Goal: Information Seeking & Learning: Stay updated

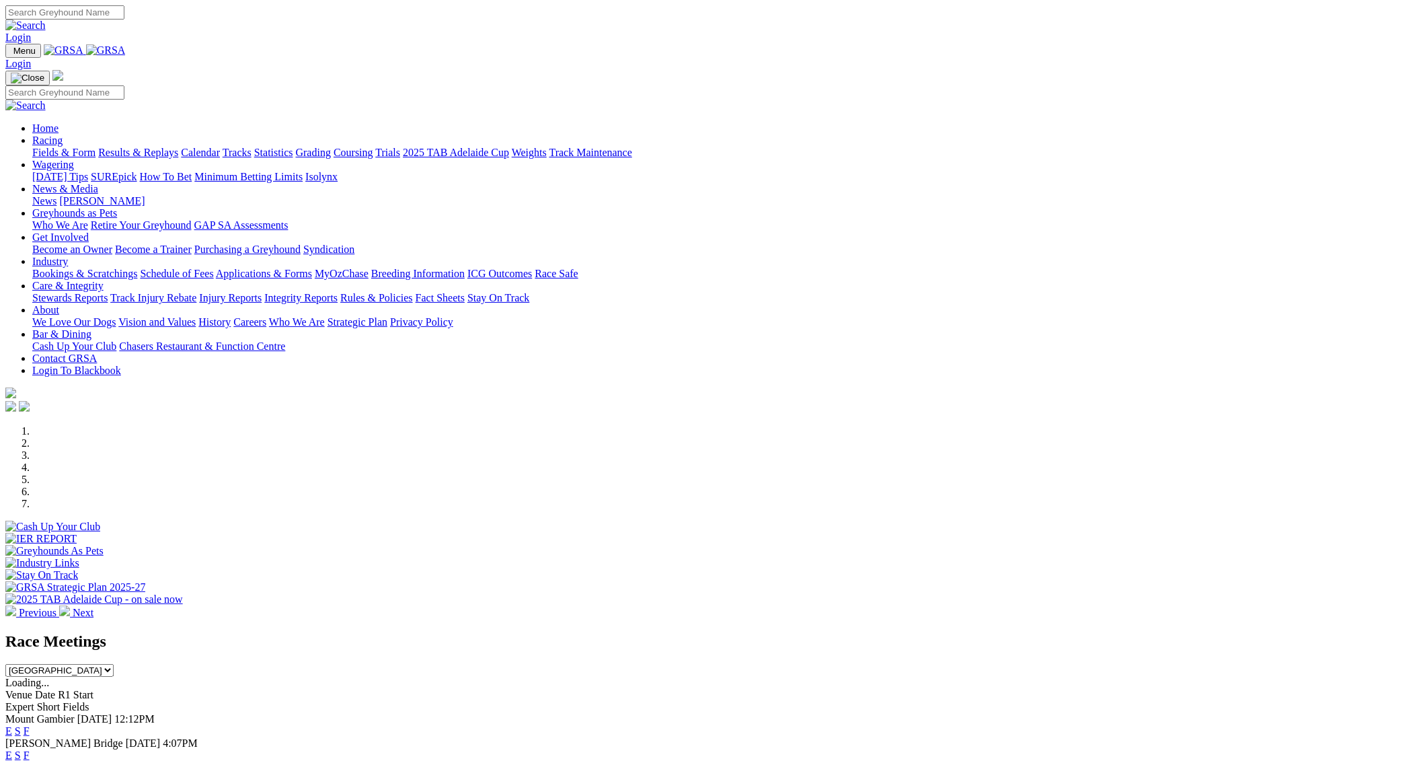
click at [178, 147] on link "Results & Replays" at bounding box center [138, 152] width 80 height 11
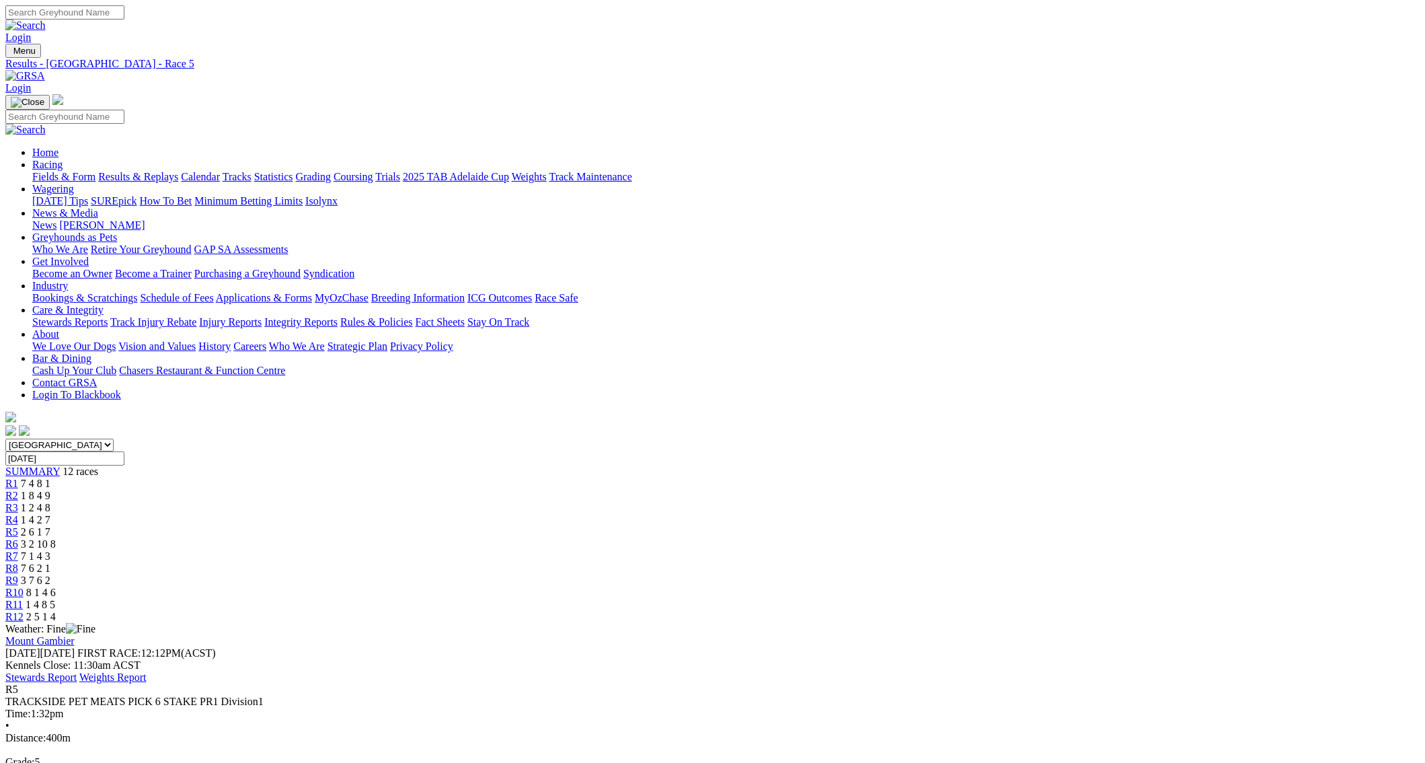
click at [18, 574] on span "R9" at bounding box center [11, 579] width 13 height 11
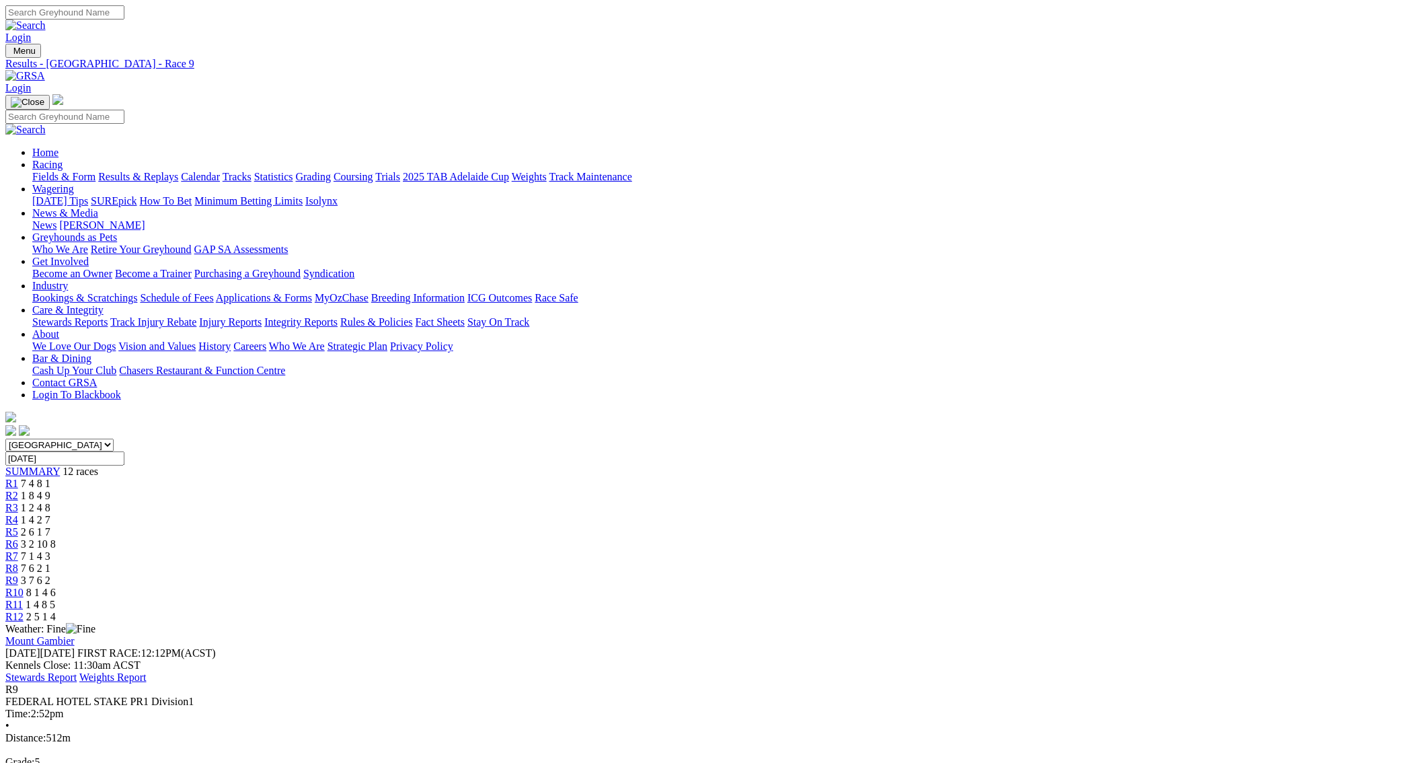
click at [23, 599] on span "R11" at bounding box center [13, 604] width 17 height 11
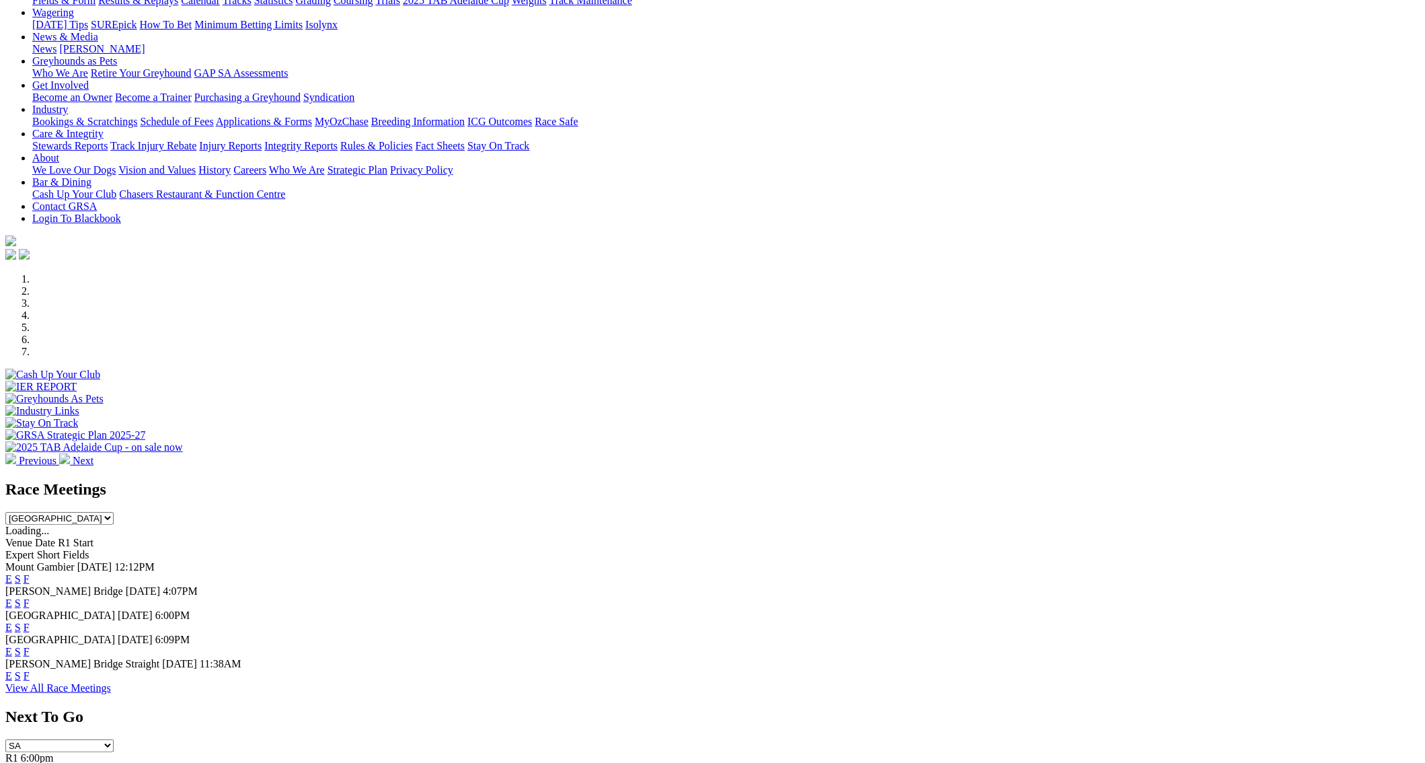
scroll to position [206, 0]
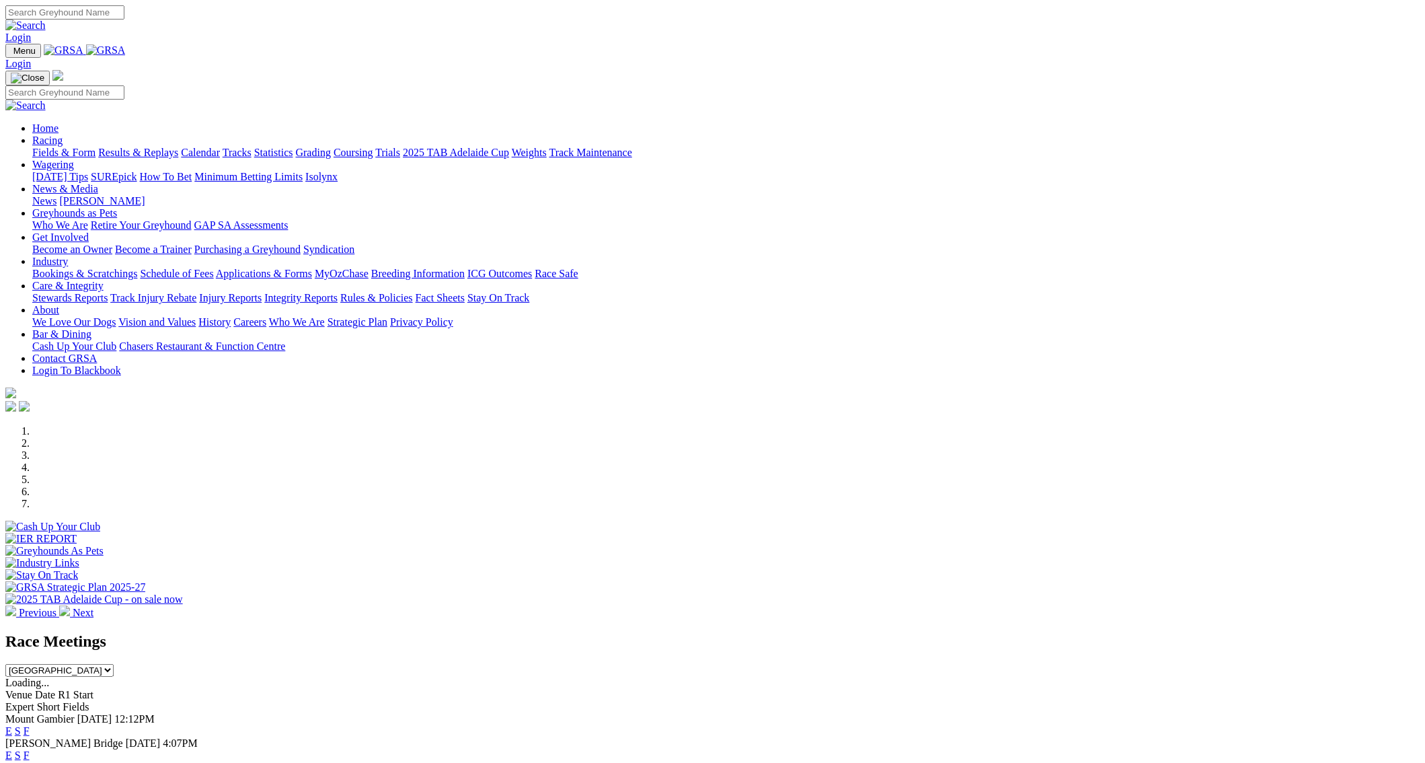
click at [178, 147] on link "Results & Replays" at bounding box center [138, 152] width 80 height 11
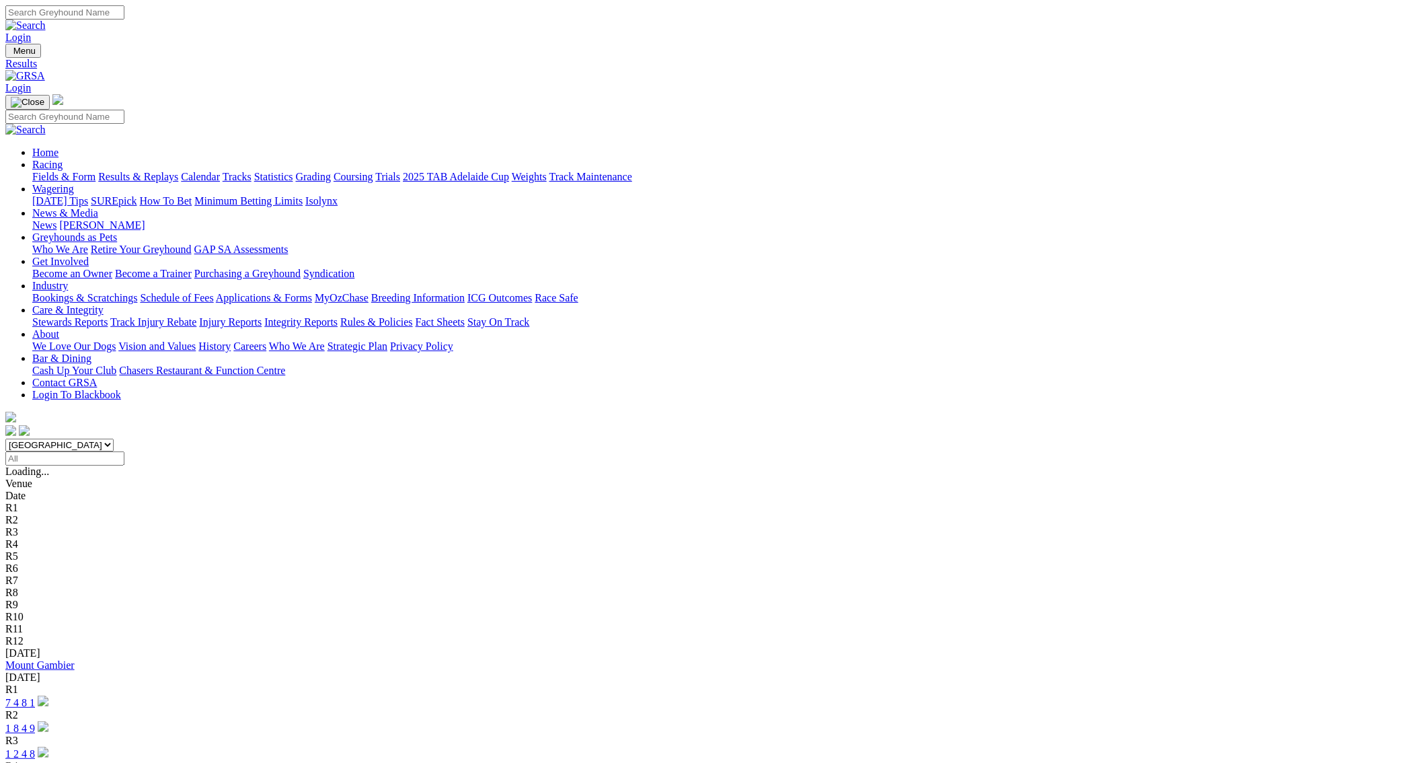
click at [35, 697] on link "7 4 8 1" at bounding box center [20, 702] width 30 height 11
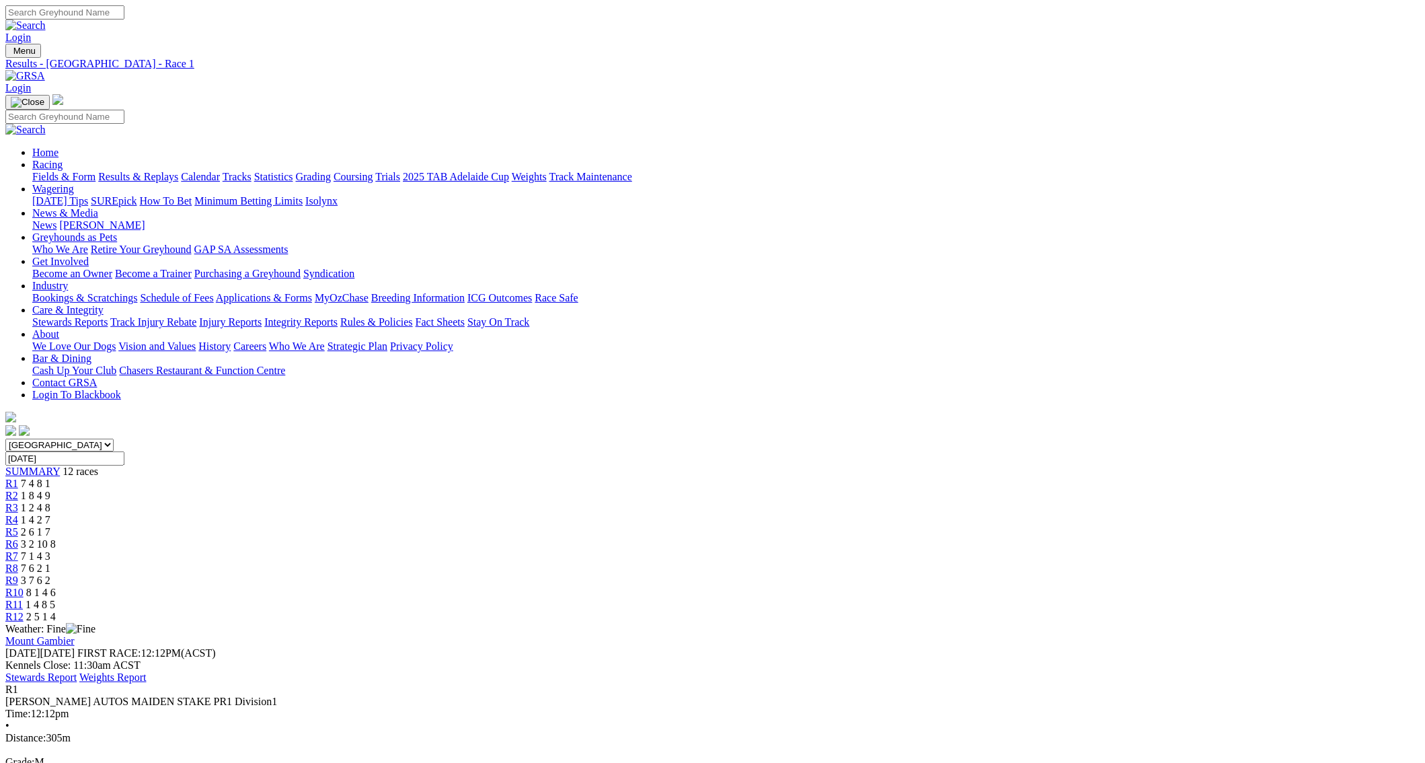
click at [18, 490] on span "R2" at bounding box center [11, 495] width 13 height 11
click at [18, 502] on span "R3" at bounding box center [11, 507] width 13 height 11
click at [18, 514] on link "R4" at bounding box center [11, 519] width 13 height 11
click at [18, 526] on link "R5" at bounding box center [11, 531] width 13 height 11
click at [18, 538] on span "R6" at bounding box center [11, 543] width 13 height 11
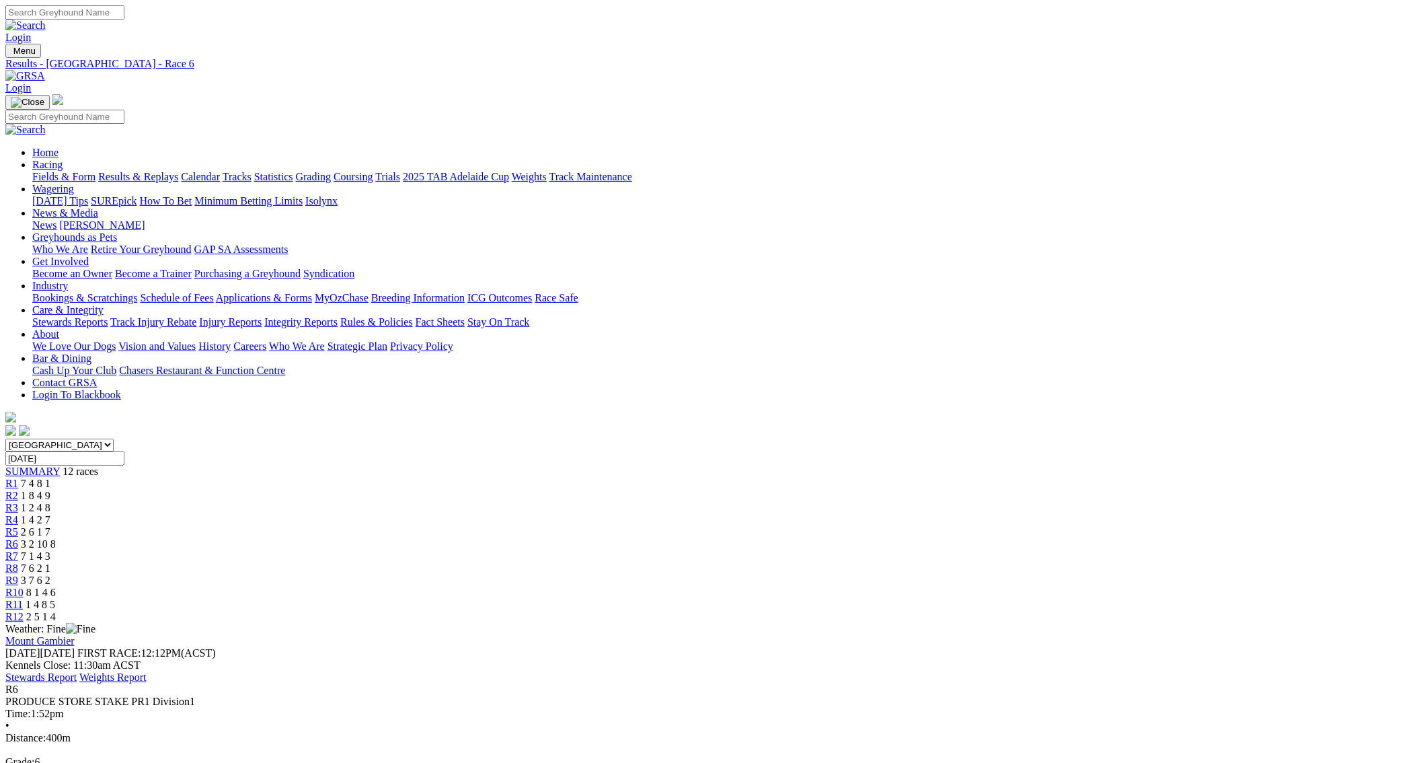
click at [18, 550] on span "R7" at bounding box center [11, 555] width 13 height 11
click at [18, 562] on span "R8" at bounding box center [11, 567] width 13 height 11
click at [18, 574] on span "R9" at bounding box center [11, 579] width 13 height 11
click at [24, 586] on span "R10" at bounding box center [14, 591] width 18 height 11
click at [23, 599] on link "R11" at bounding box center [13, 604] width 17 height 11
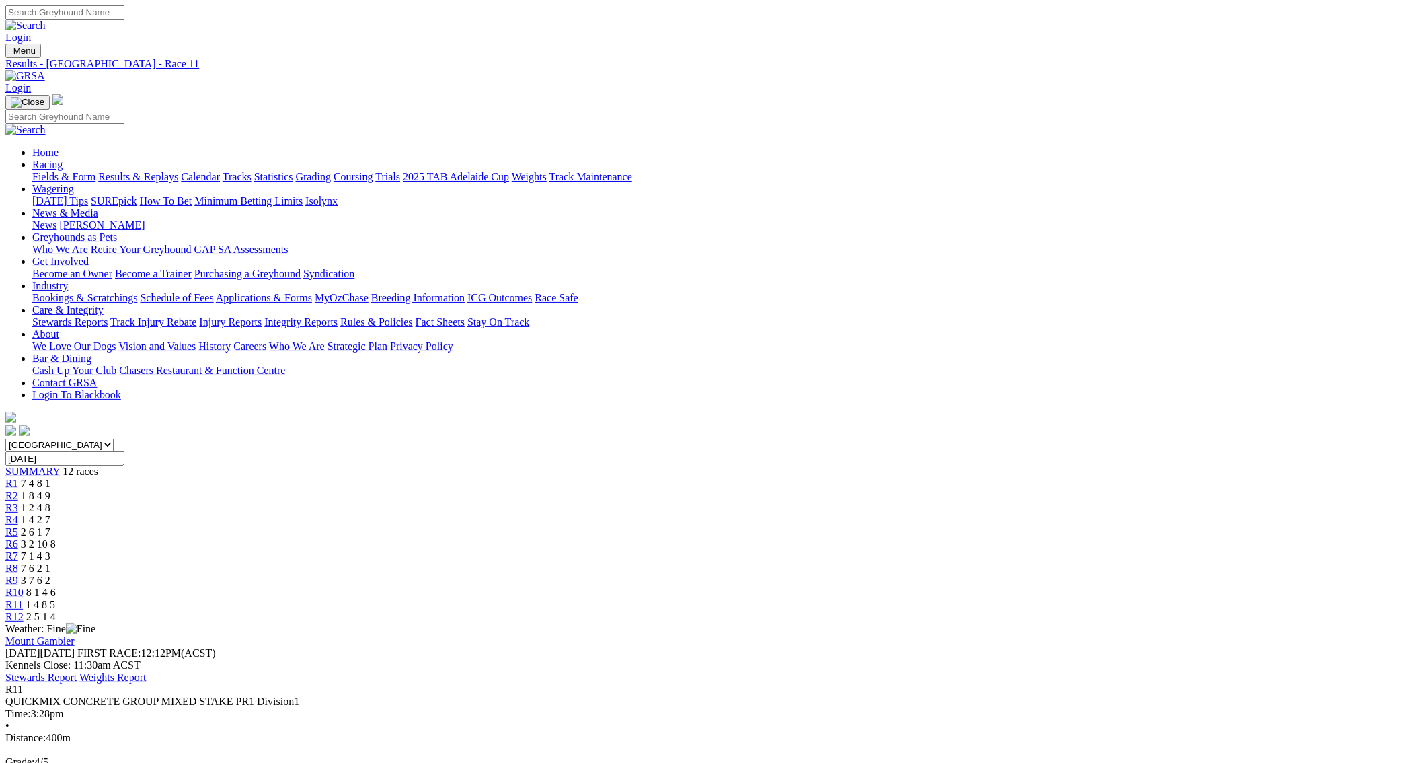
click at [24, 611] on span "R12" at bounding box center [14, 616] width 18 height 11
